Goal: Information Seeking & Learning: Learn about a topic

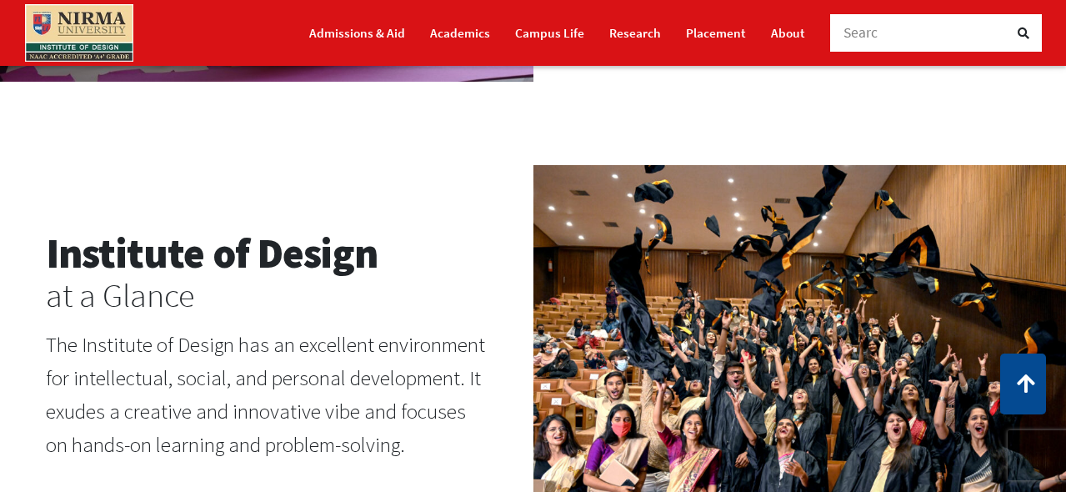
scroll to position [1630, 0]
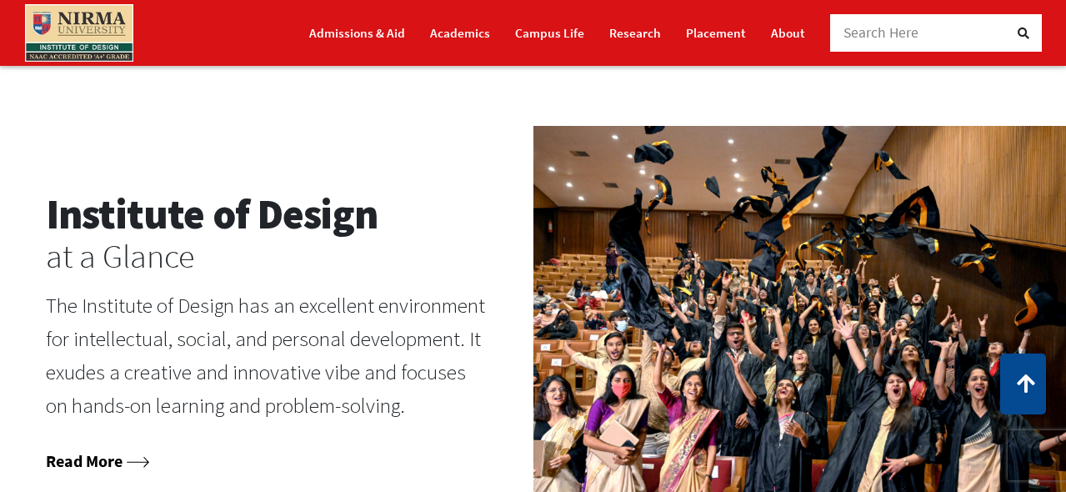
click at [132, 461] on icon at bounding box center [138, 462] width 22 height 11
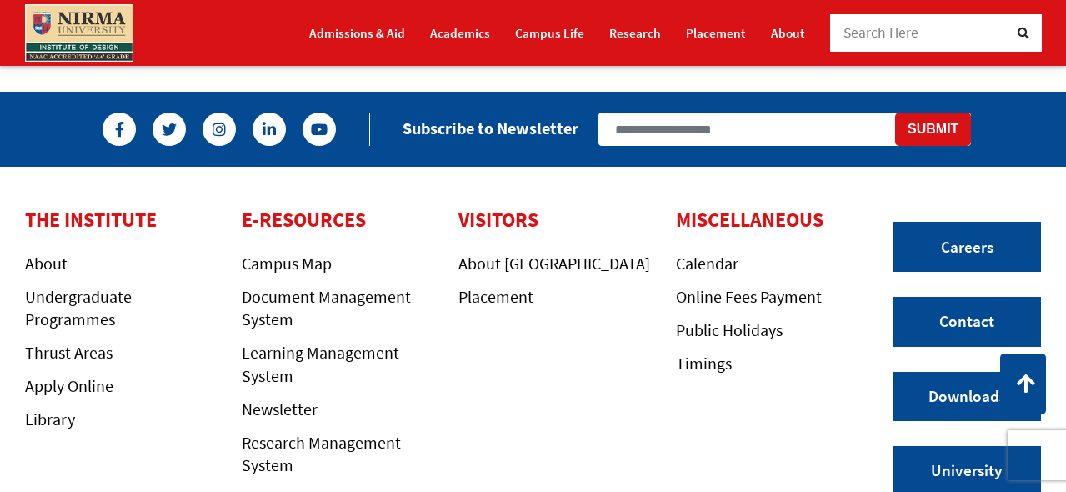
scroll to position [2353, 0]
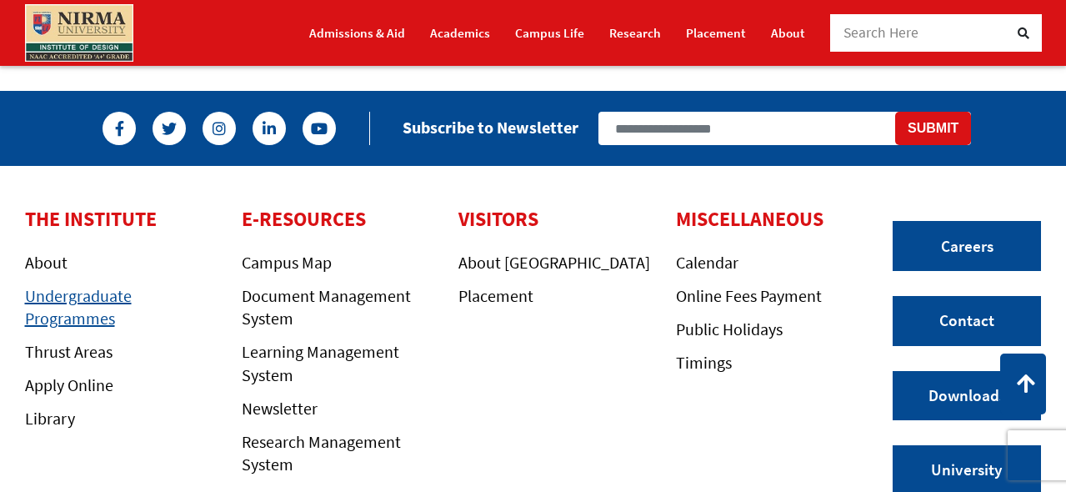
click at [62, 299] on link "Undergraduate Programmes" at bounding box center [78, 306] width 107 height 43
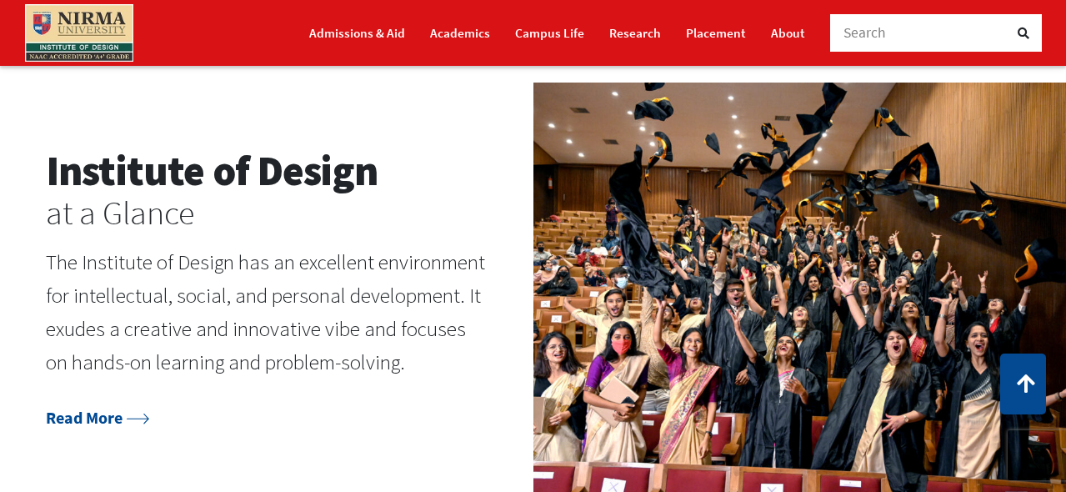
scroll to position [1674, 0]
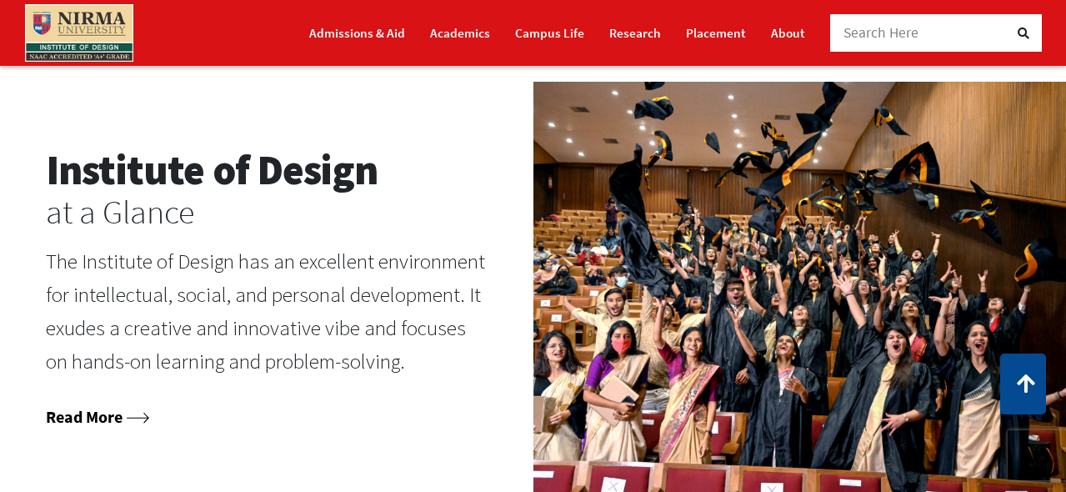
click at [144, 415] on icon at bounding box center [138, 417] width 22 height 11
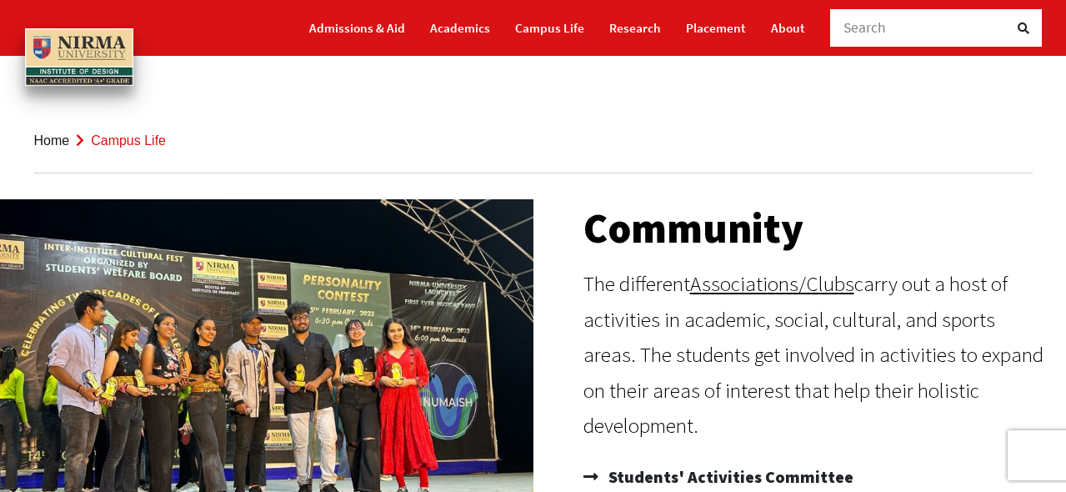
click at [47, 139] on link "Home" at bounding box center [52, 140] width 36 height 14
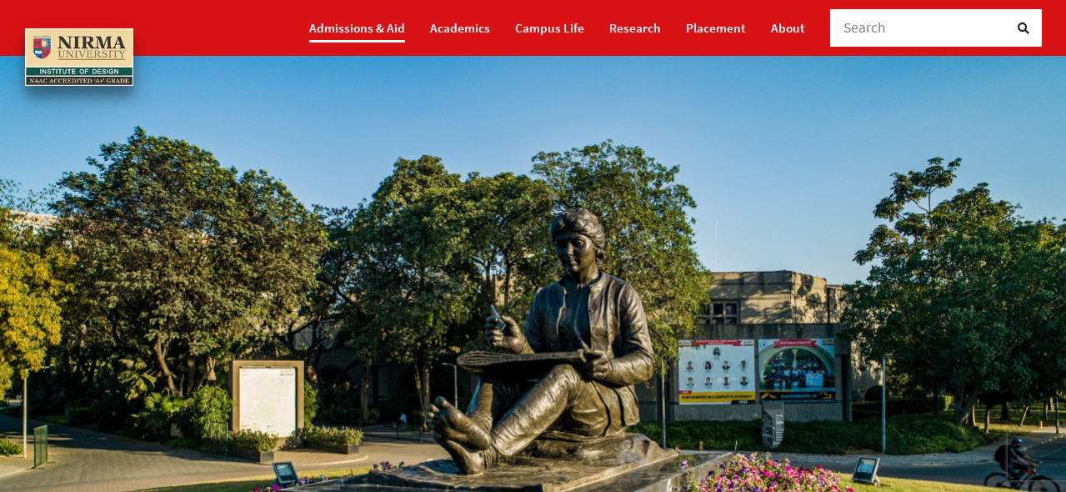
click at [374, 27] on link "Admissions & Aid" at bounding box center [357, 27] width 96 height 29
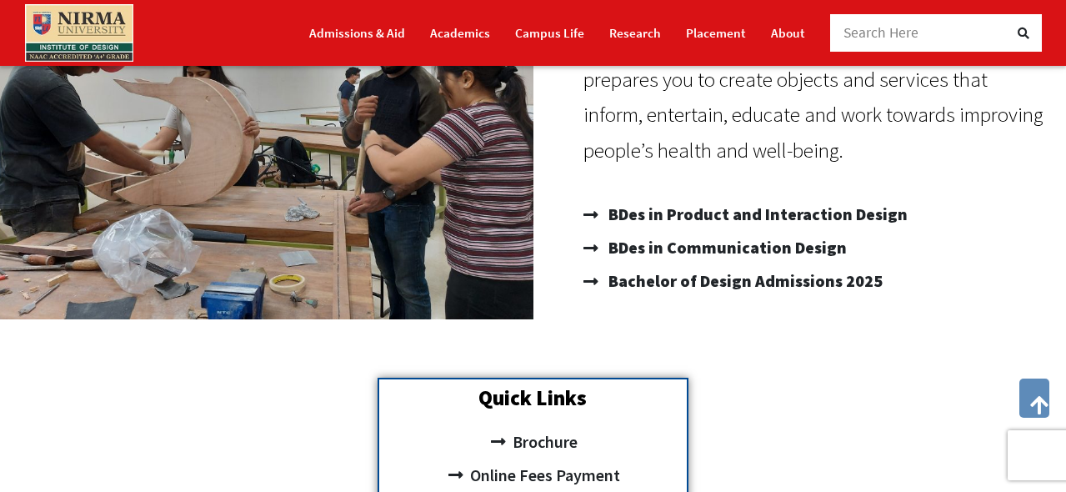
scroll to position [296, 0]
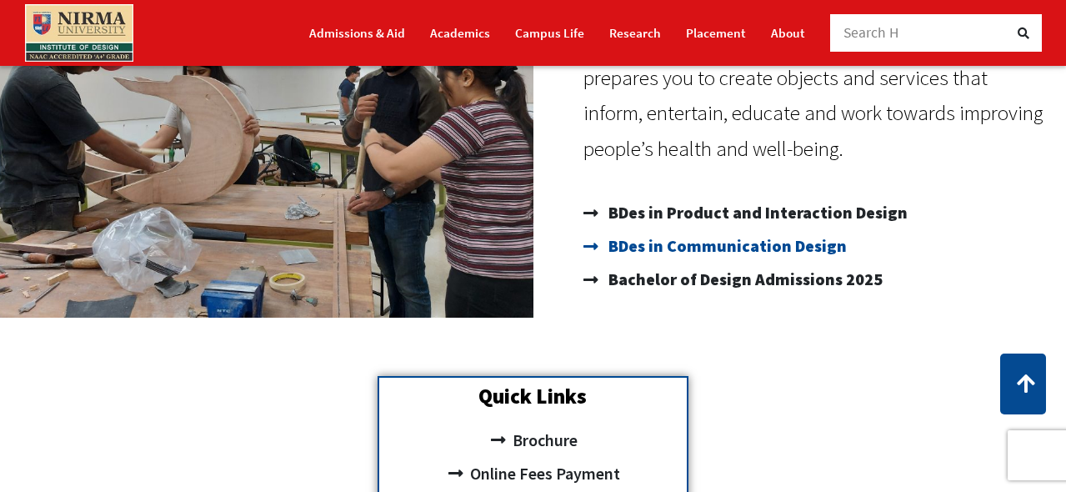
click at [708, 246] on span "BDes in Communication Design" at bounding box center [725, 245] width 242 height 33
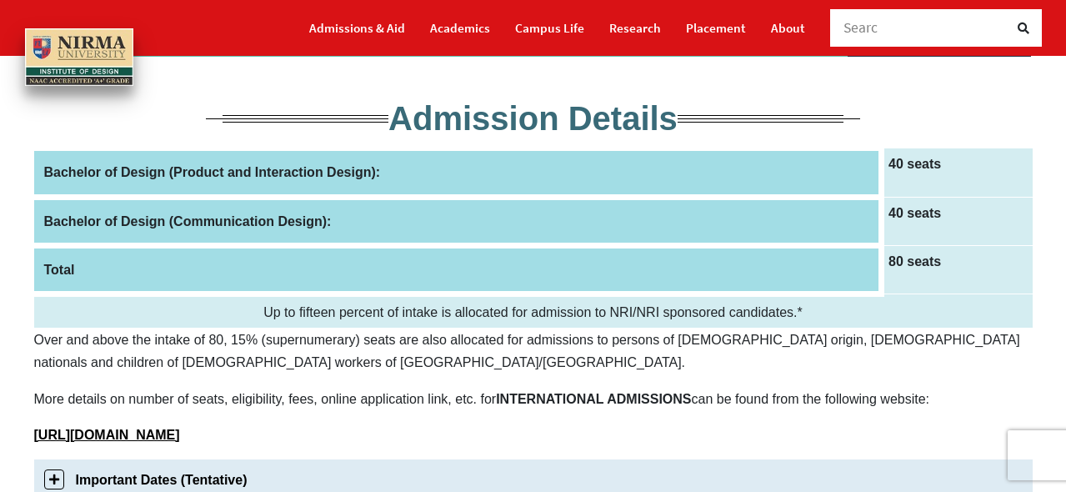
scroll to position [231, 0]
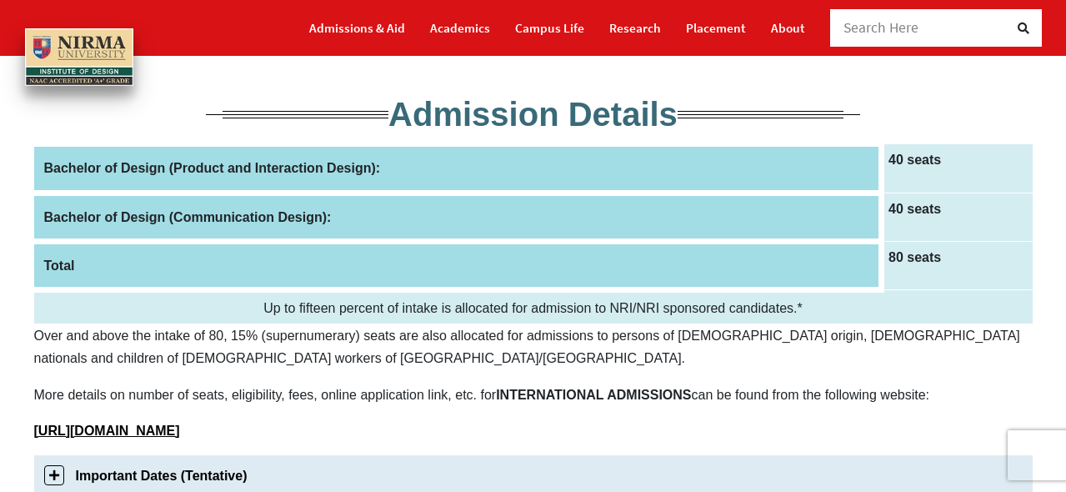
click at [621, 212] on th "Bachelor of Design (Communication Design):" at bounding box center [457, 216] width 847 height 48
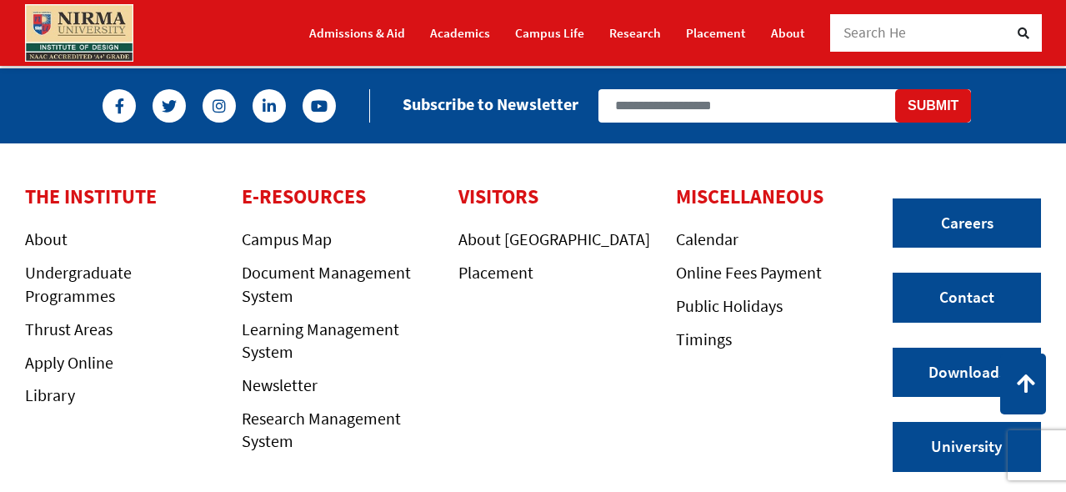
scroll to position [1463, 0]
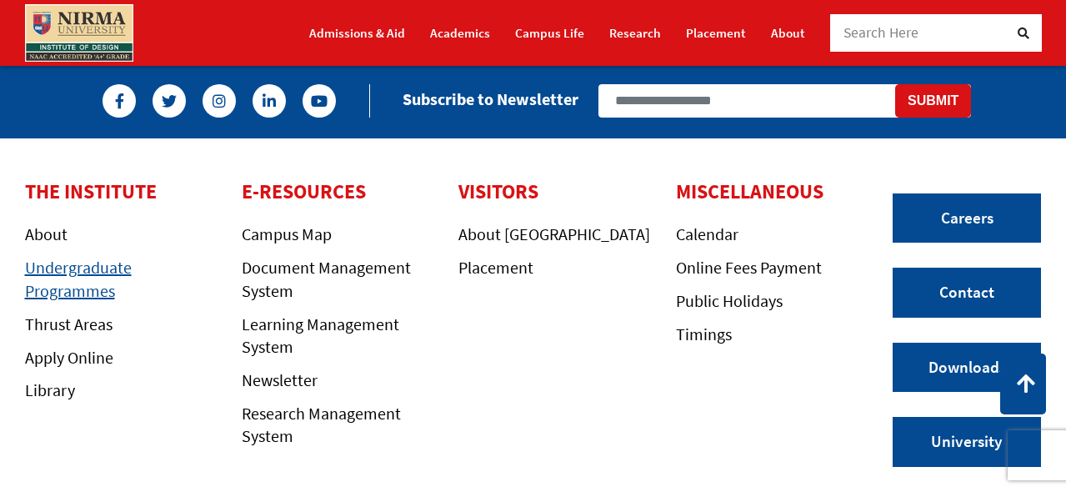
click at [52, 292] on link "Undergraduate Programmes" at bounding box center [78, 278] width 107 height 43
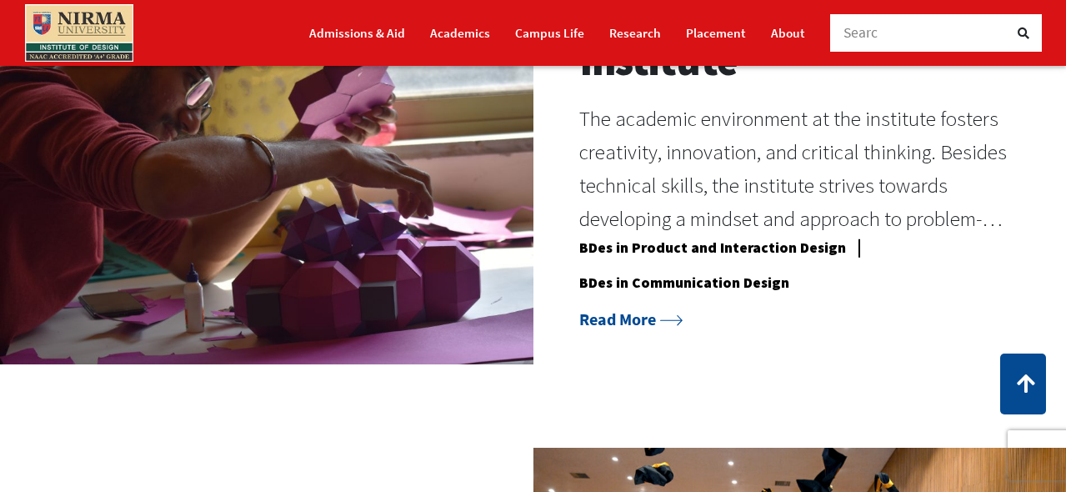
scroll to position [1309, 0]
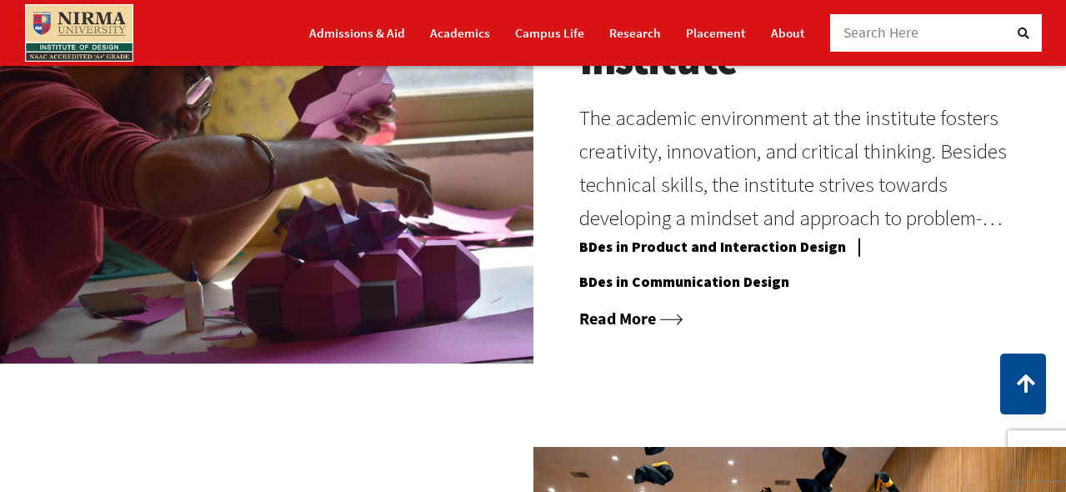
click at [672, 320] on icon at bounding box center [671, 319] width 22 height 11
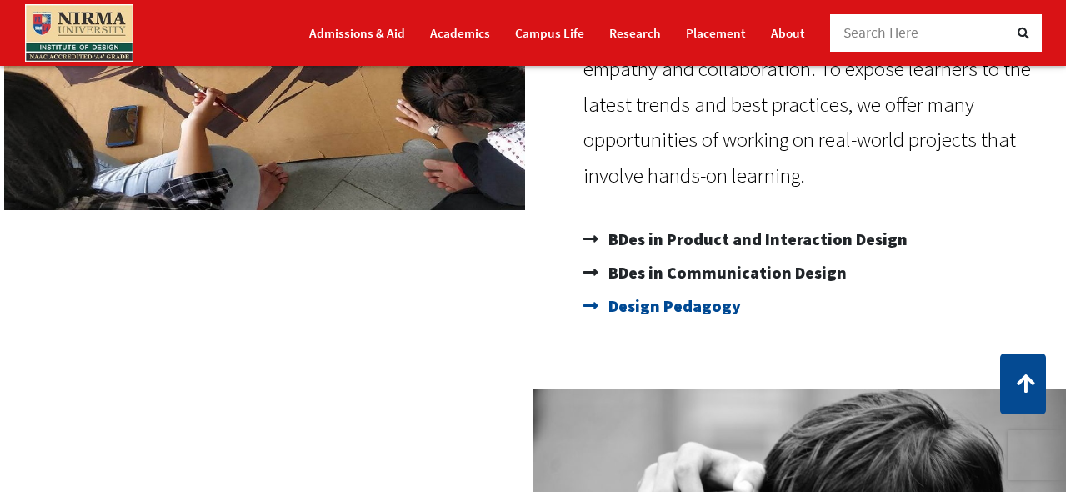
scroll to position [379, 0]
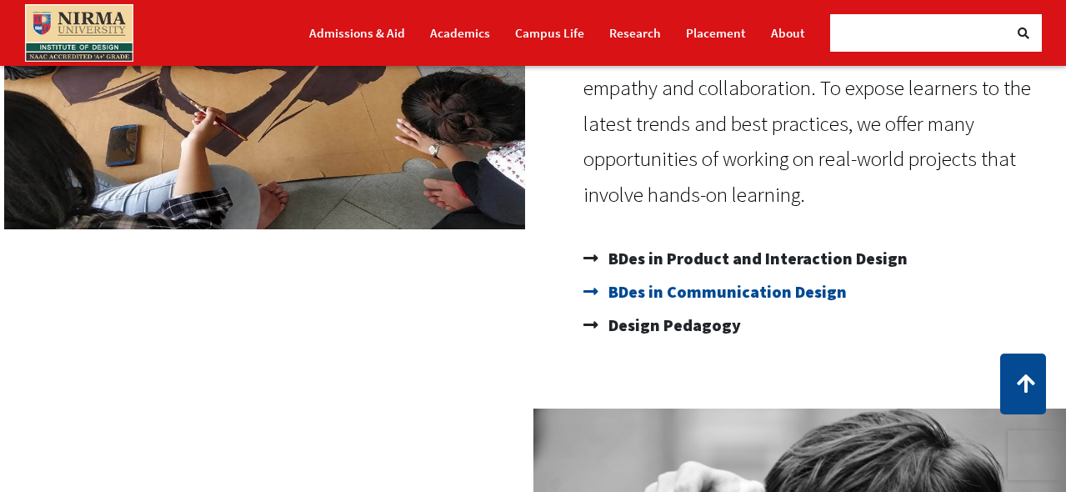
click at [704, 291] on span "BDes in Communication Design" at bounding box center [725, 291] width 242 height 33
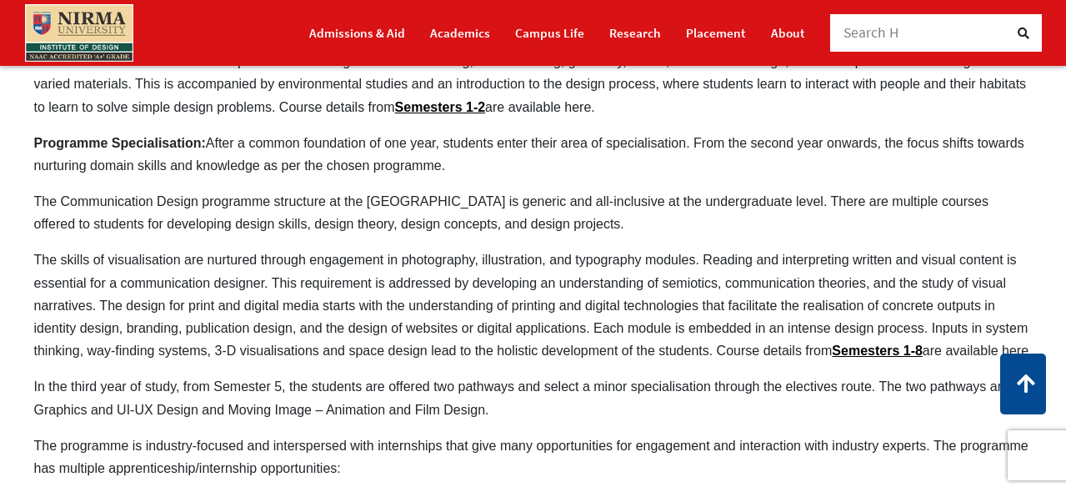
scroll to position [948, 0]
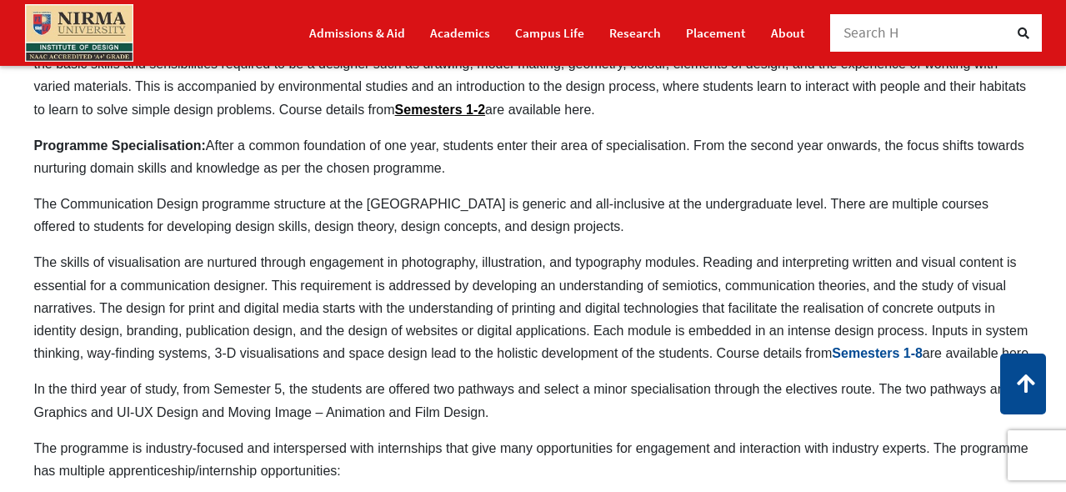
click at [907, 350] on link "Semesters 1-8" at bounding box center [877, 353] width 91 height 14
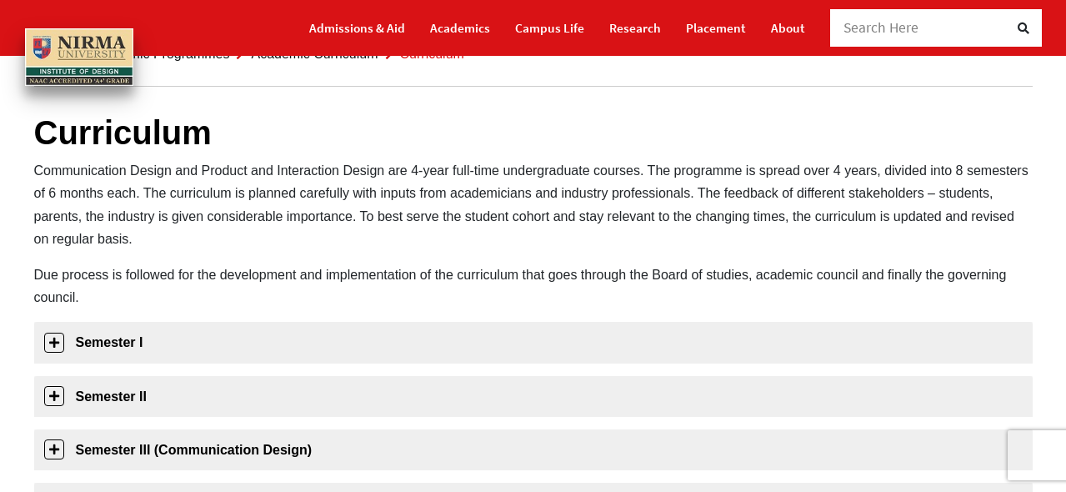
scroll to position [89, 0]
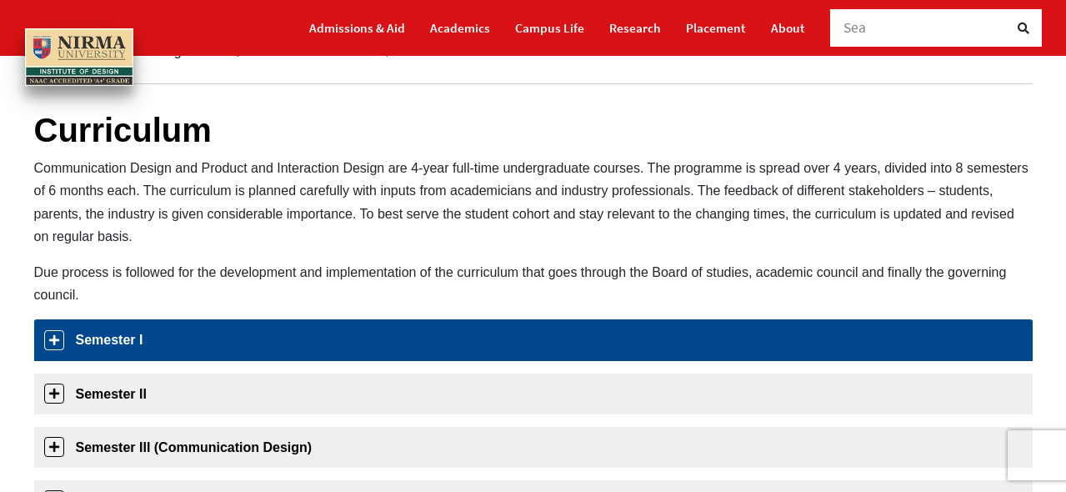
click at [458, 334] on link "Semester I" at bounding box center [533, 339] width 998 height 41
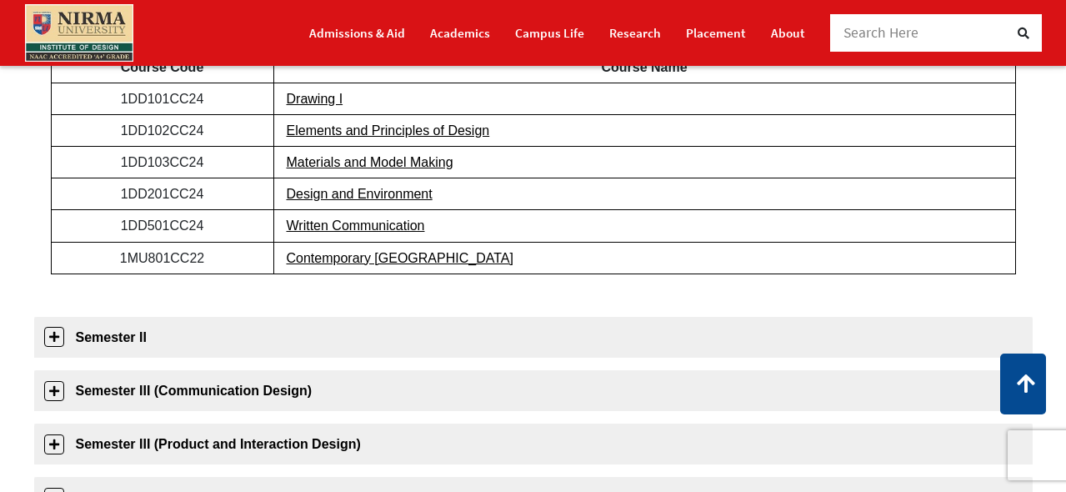
scroll to position [422, 0]
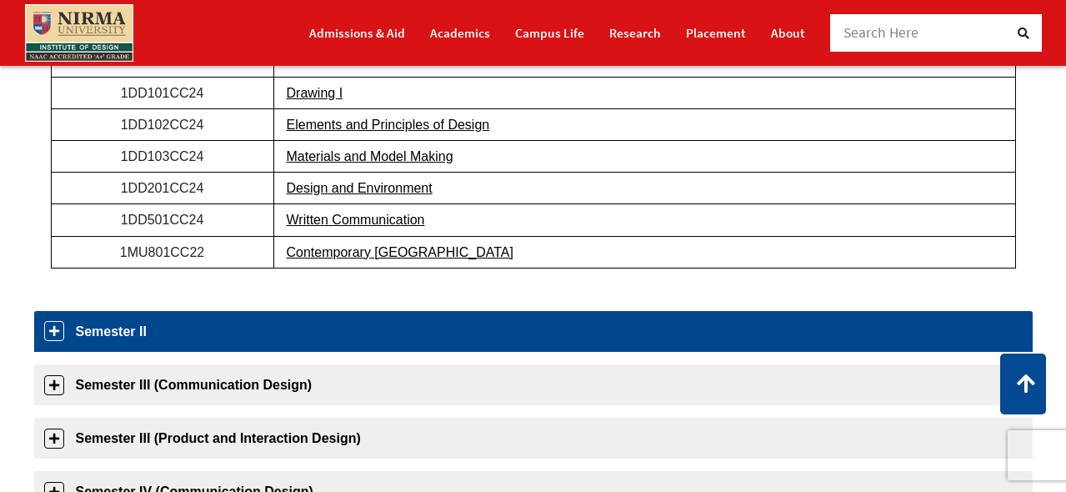
click at [460, 344] on link "Semester II" at bounding box center [533, 331] width 998 height 41
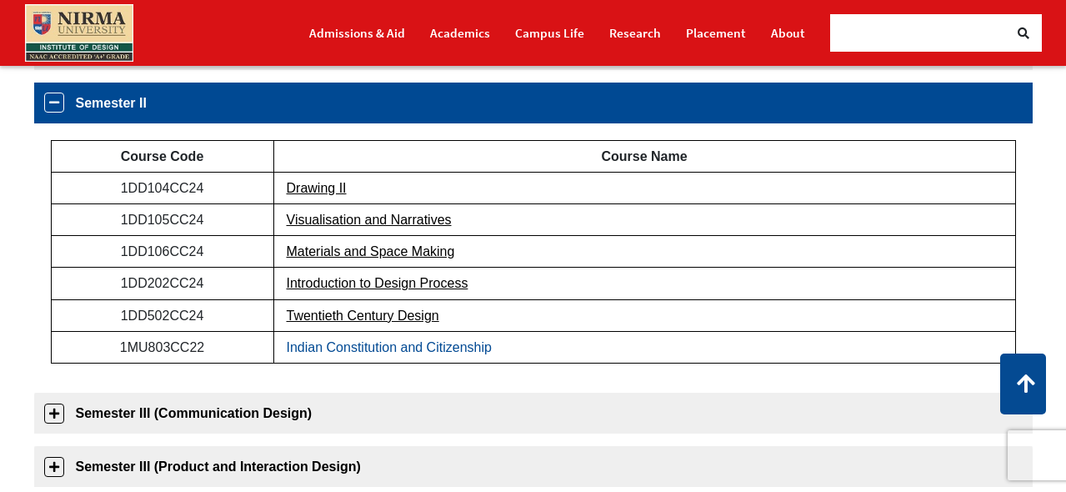
scroll to position [362, 0]
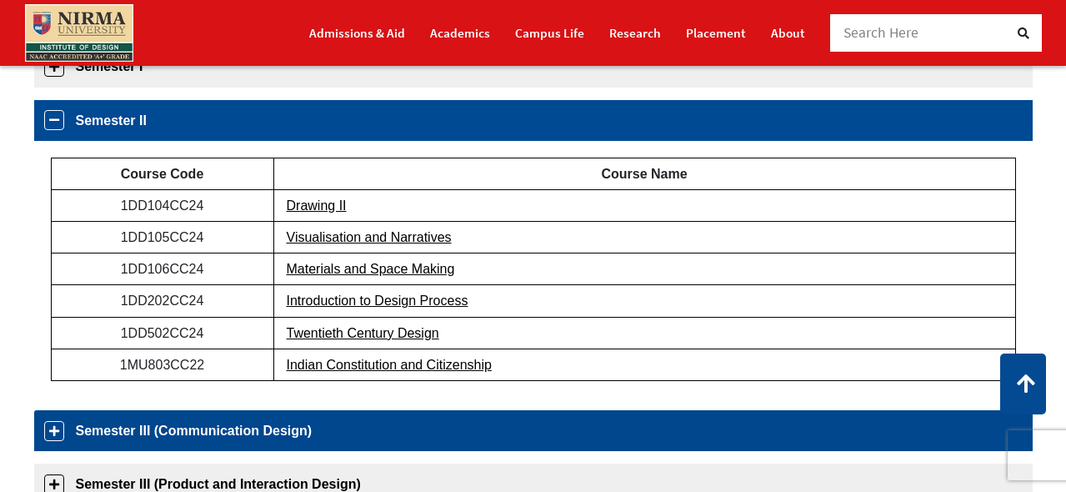
click at [408, 422] on link "Semester III (Communication Design)" at bounding box center [533, 430] width 998 height 41
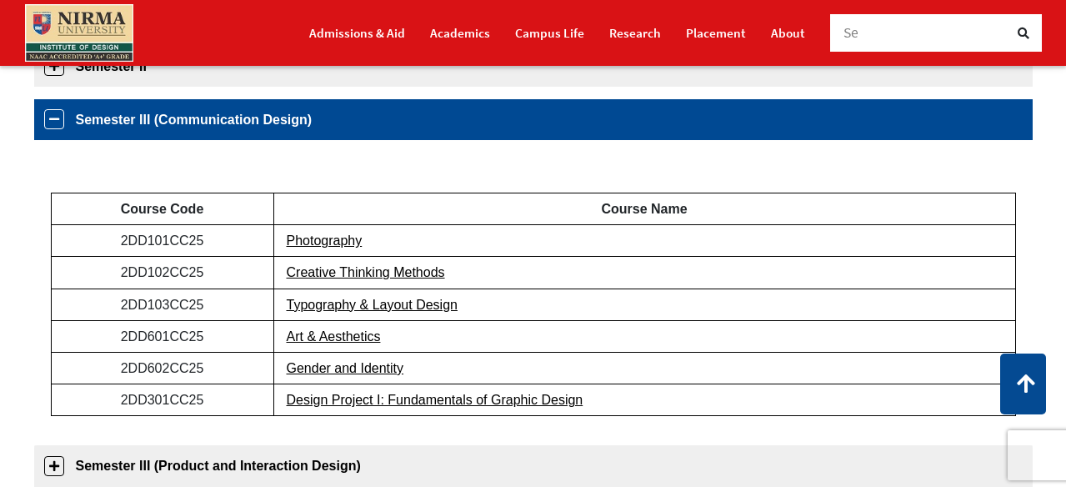
scroll to position [416, 0]
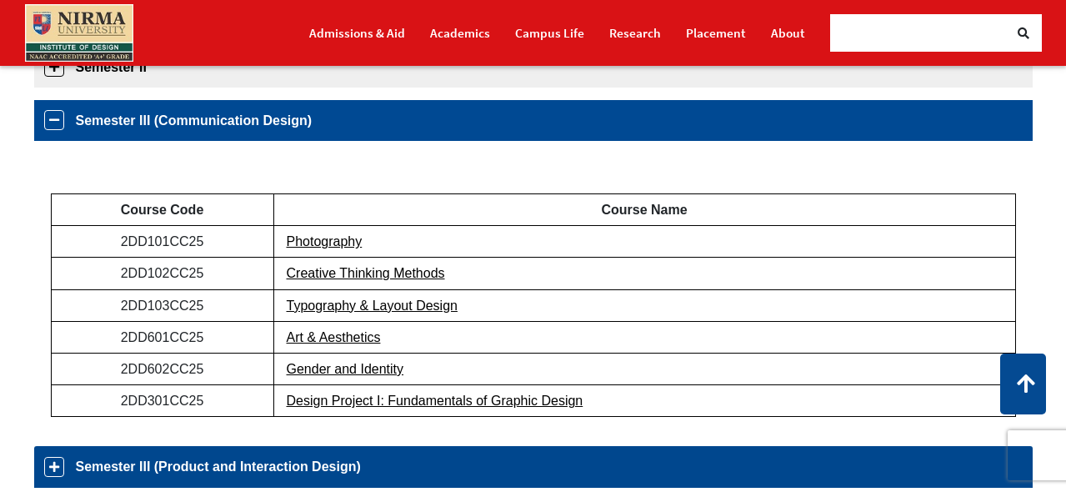
click at [466, 452] on link "Semester III (Product and Interaction Design)" at bounding box center [533, 466] width 998 height 41
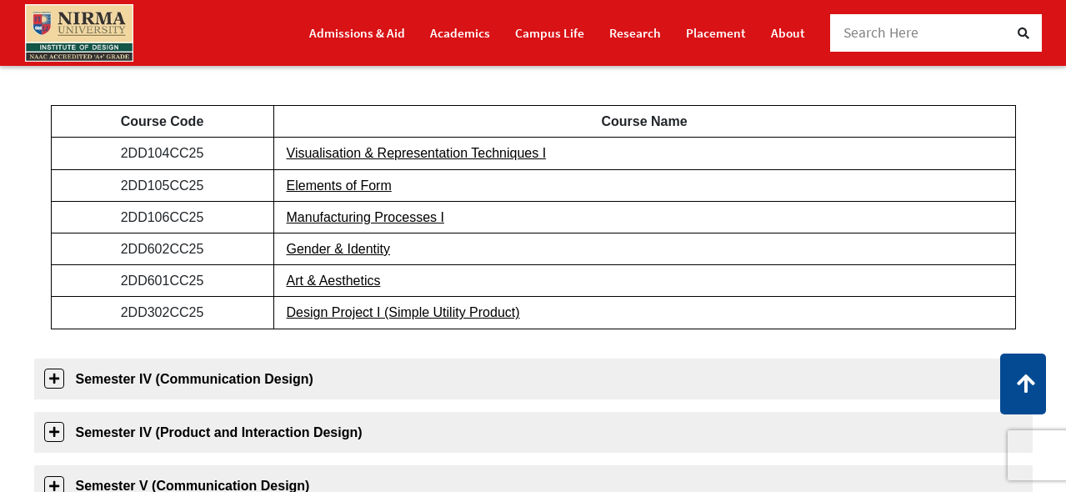
scroll to position [559, 0]
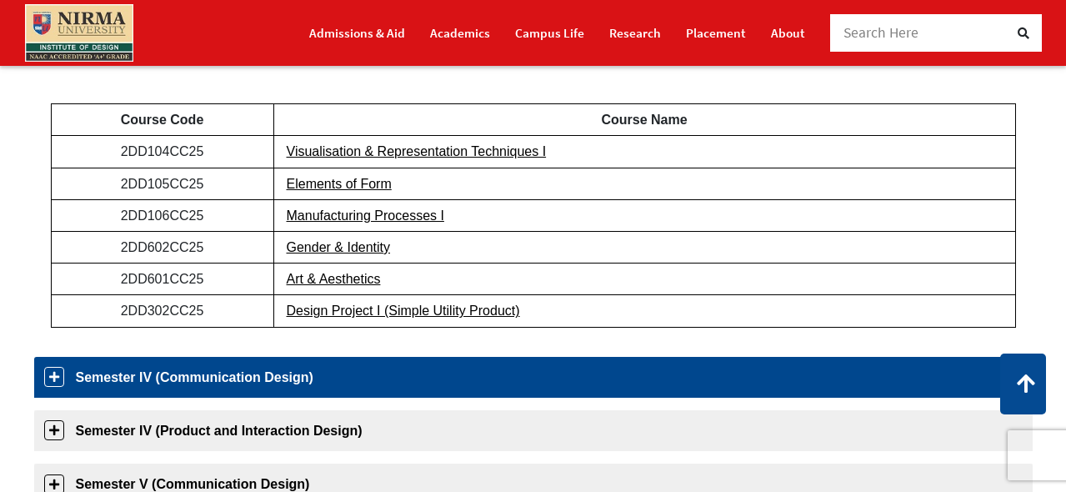
click at [617, 365] on link "Semester IV (Communication Design)" at bounding box center [533, 377] width 998 height 41
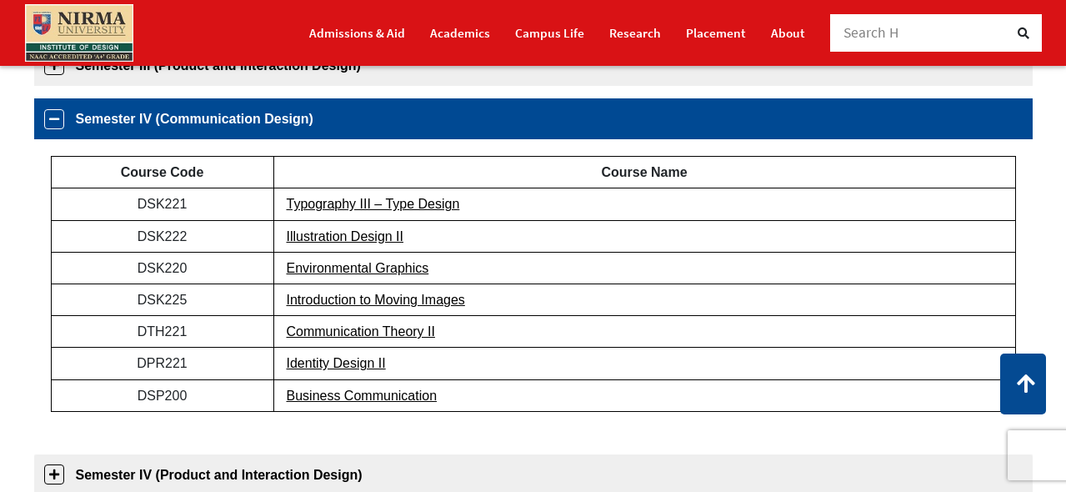
scroll to position [522, 0]
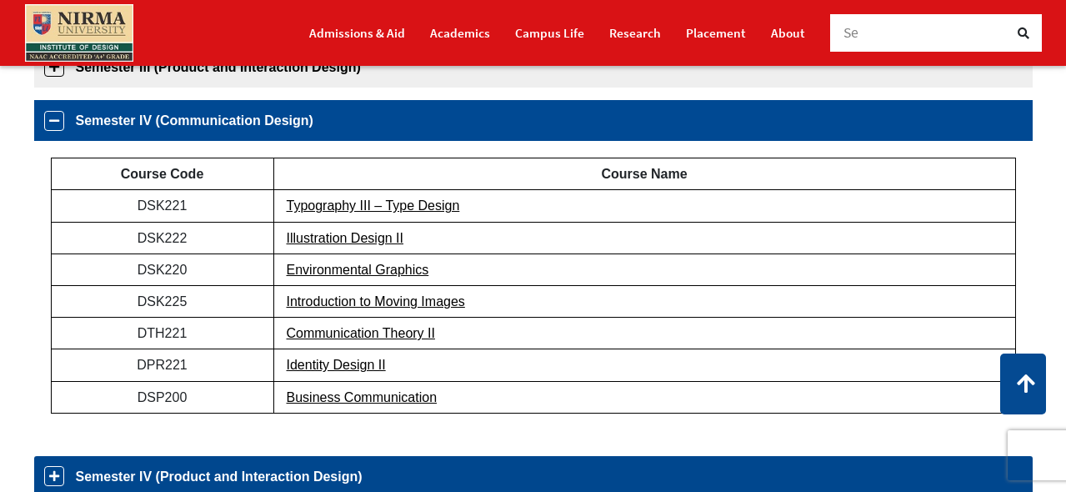
click at [586, 472] on link "Semester IV (Product and Interaction Design)" at bounding box center [533, 476] width 998 height 41
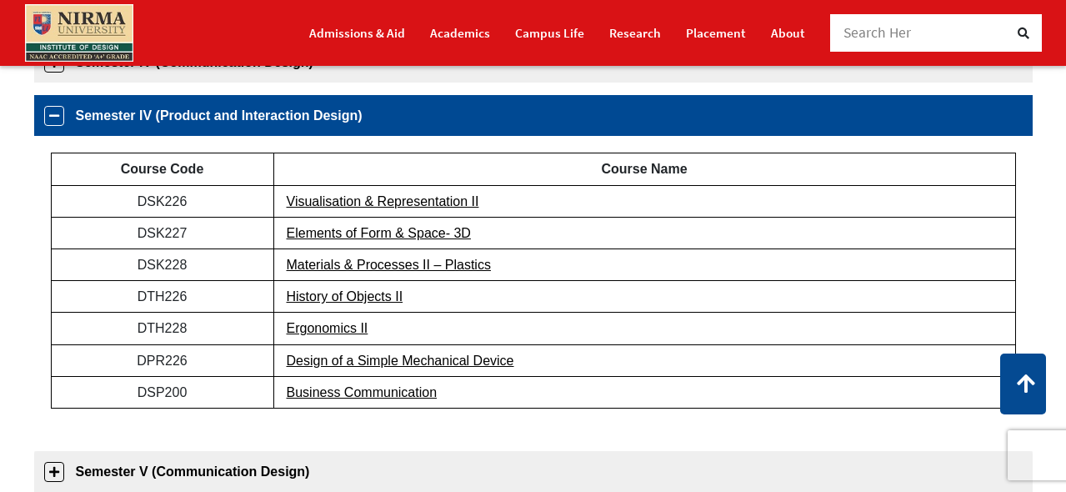
scroll to position [577, 0]
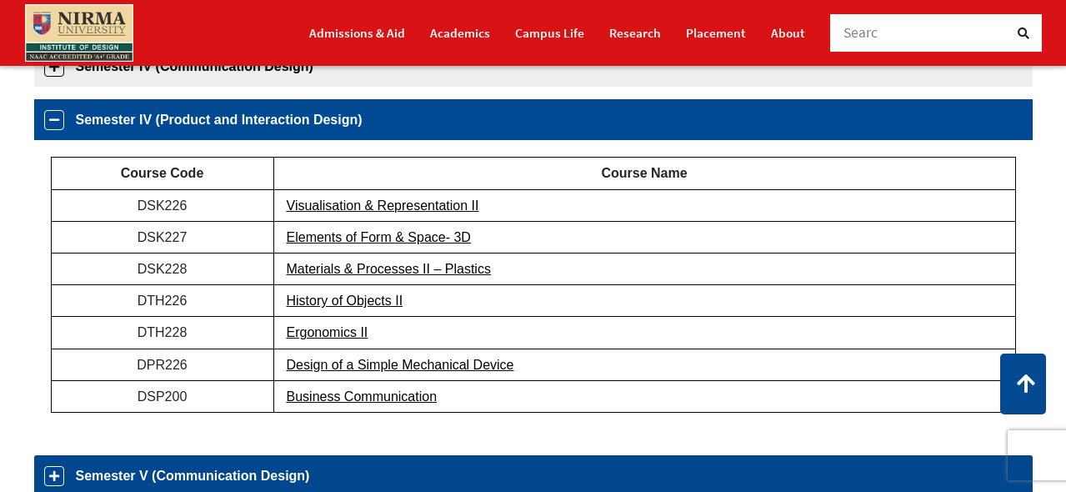
click at [580, 472] on link "Semester V (Communication Design)" at bounding box center [533, 475] width 998 height 41
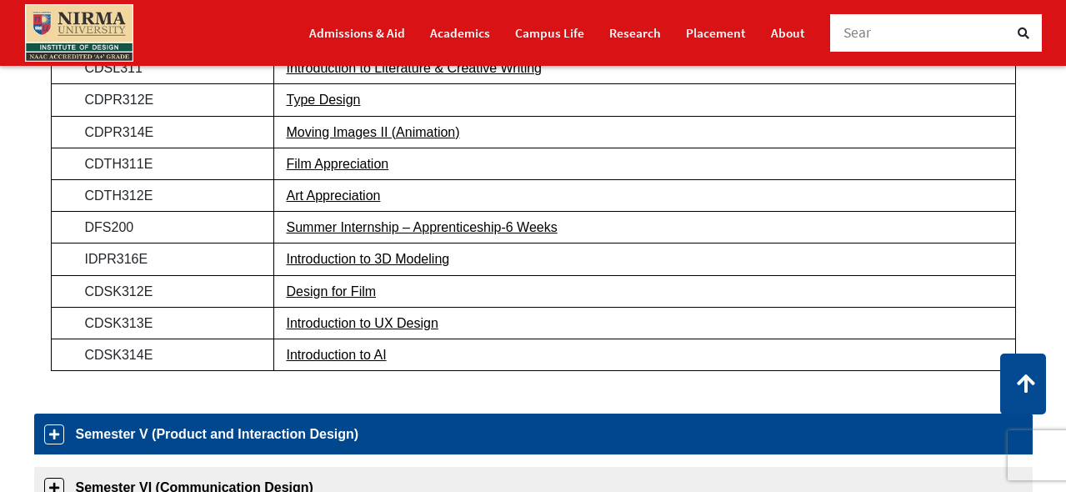
scroll to position [832, 0]
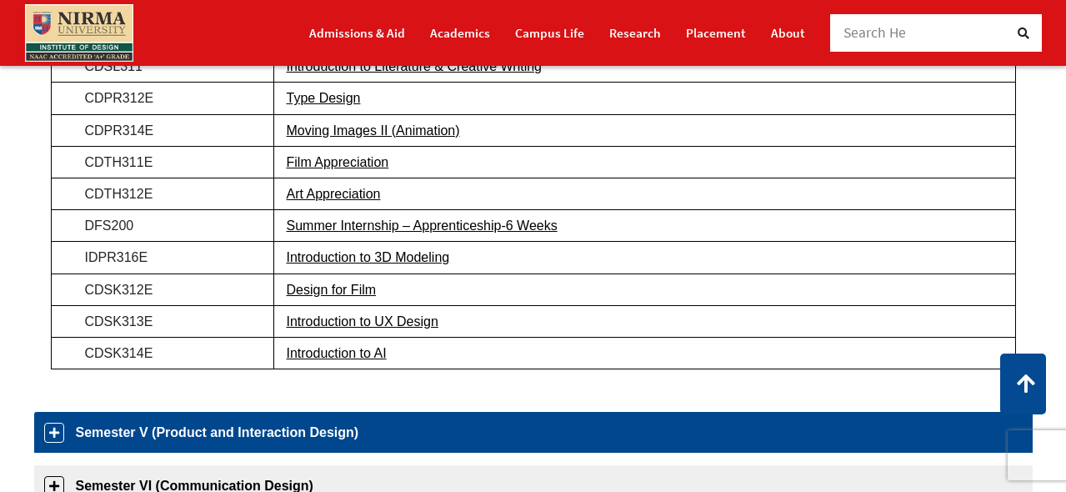
click at [572, 431] on link "Semester V (Product and Interaction Design)" at bounding box center [533, 432] width 998 height 41
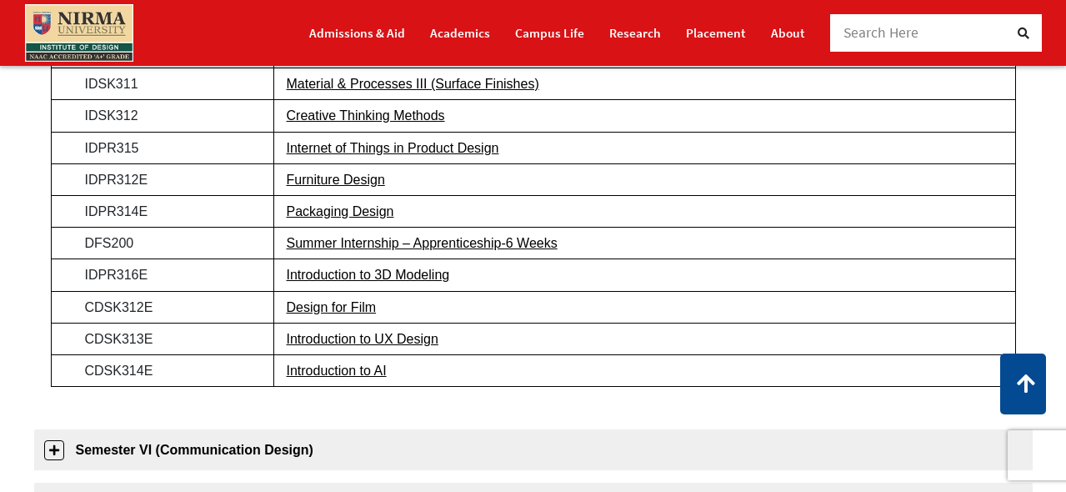
scroll to position [838, 0]
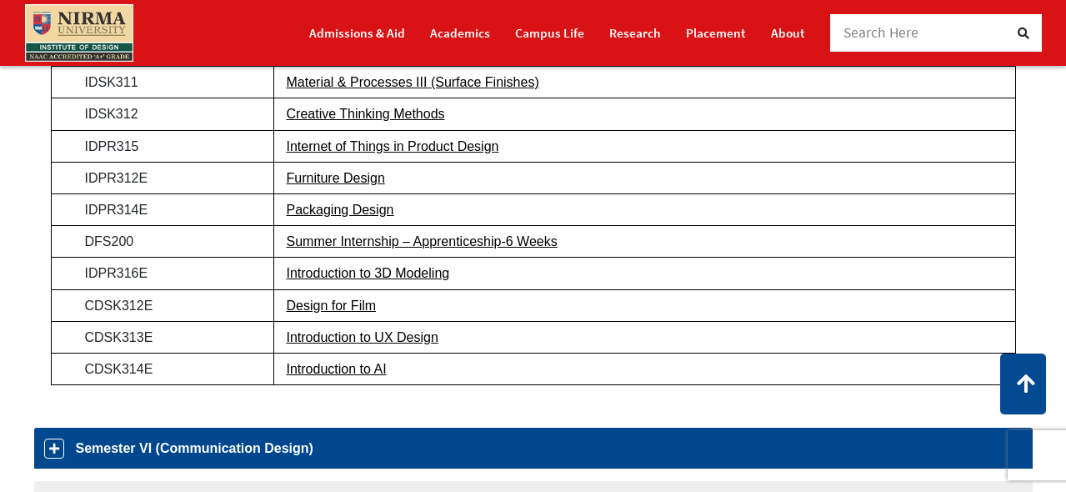
click at [566, 446] on link "Semester VI (Communication Design)" at bounding box center [533, 447] width 998 height 41
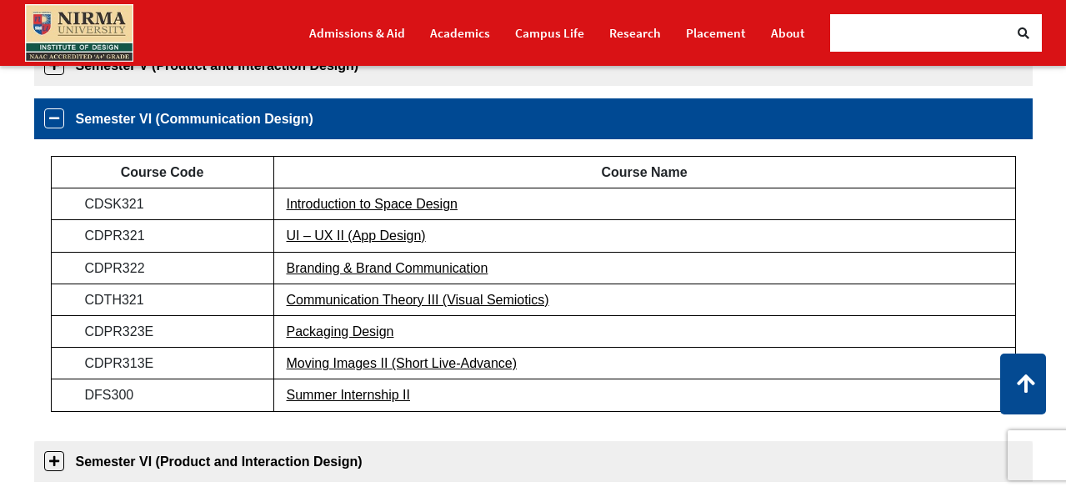
scroll to position [737, 0]
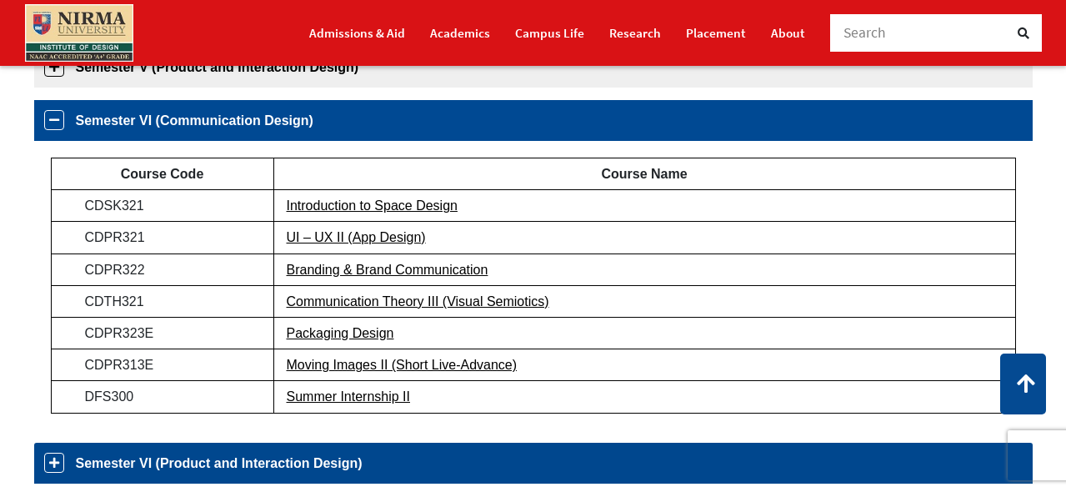
click at [537, 472] on link "Semester VI (Product and Interaction Design)" at bounding box center [533, 462] width 998 height 41
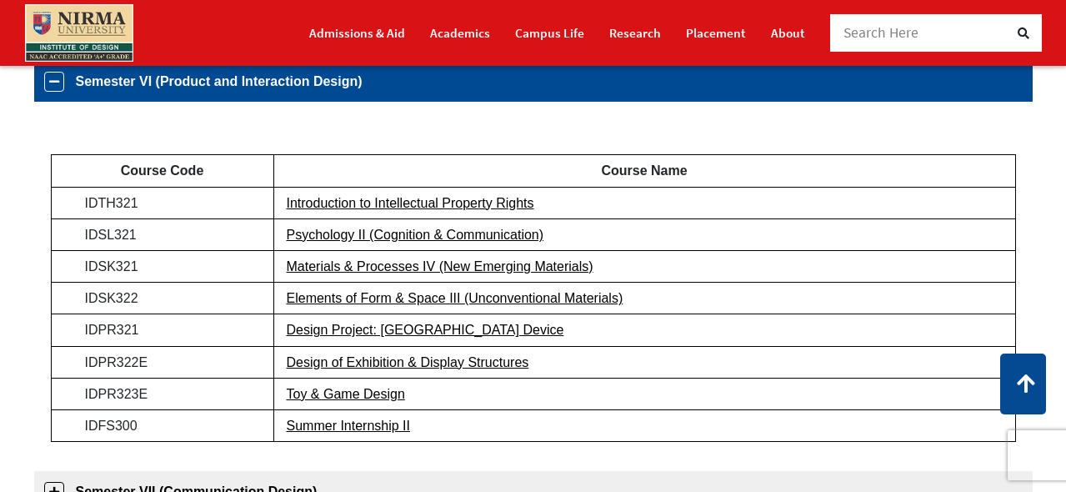
scroll to position [853, 0]
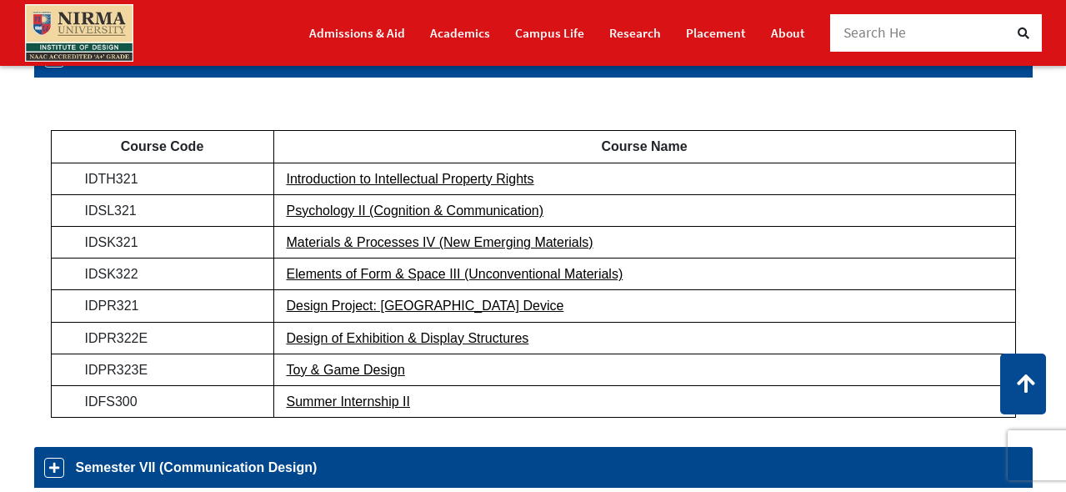
click at [530, 460] on link "Semester VII (Communication Design)" at bounding box center [533, 467] width 998 height 41
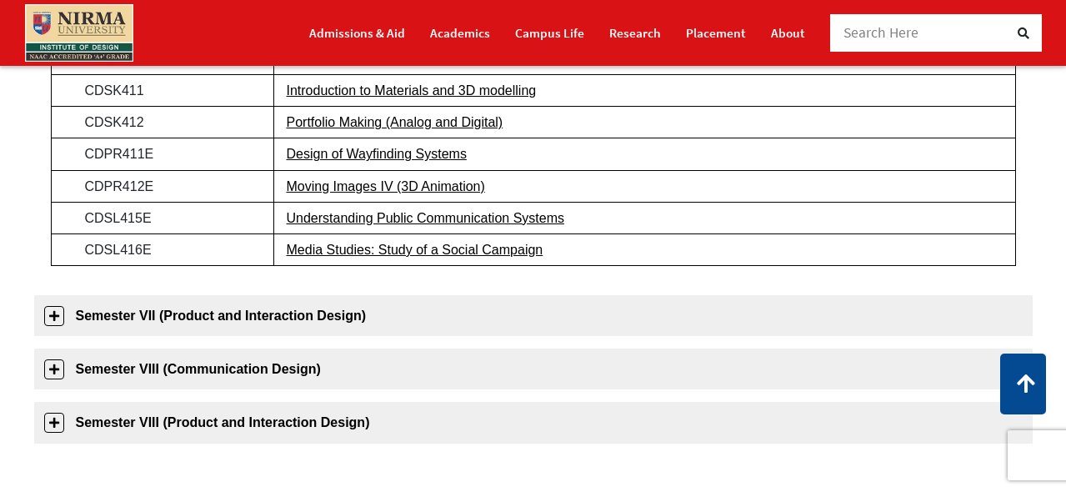
scroll to position [1035, 0]
